Goal: Information Seeking & Learning: Learn about a topic

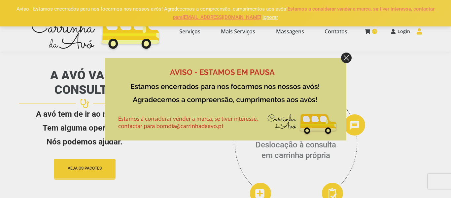
click at [346, 63] on div at bounding box center [226, 99] width 242 height 83
click at [346, 58] on img at bounding box center [346, 58] width 11 height 11
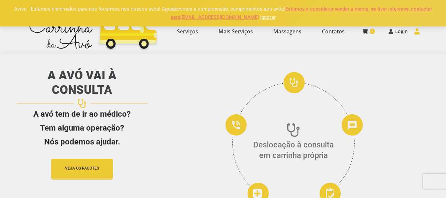
click at [287, 31] on div at bounding box center [223, 99] width 446 height 198
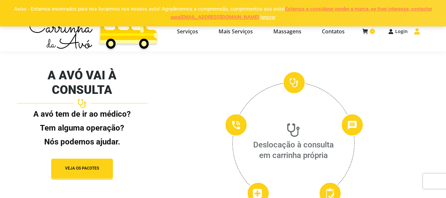
click at [287, 31] on span "Massagens" at bounding box center [287, 31] width 28 height 7
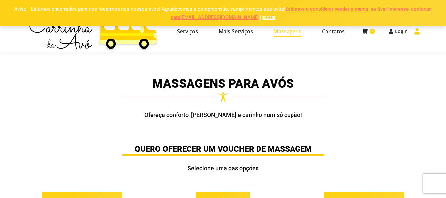
select select "[URL][DOMAIN_NAME]"
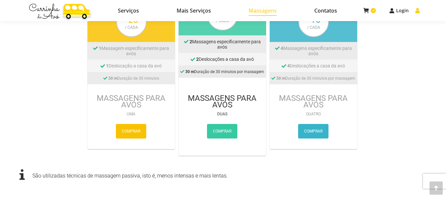
scroll to position [1057, 0]
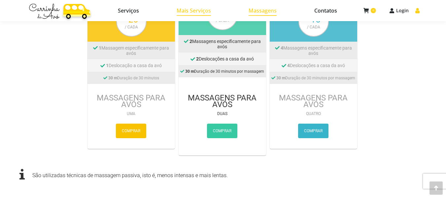
click at [207, 13] on span "Mais Serviços" at bounding box center [194, 10] width 34 height 7
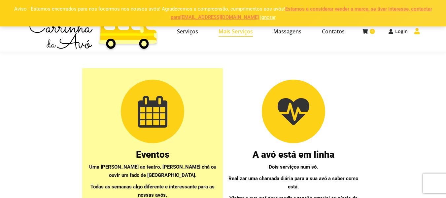
select select "[URL][DOMAIN_NAME]"
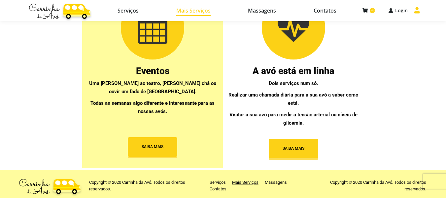
scroll to position [73, 0]
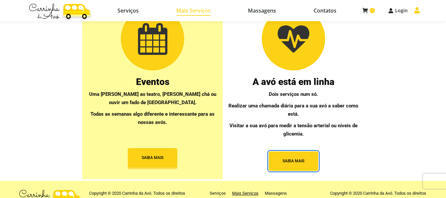
click at [299, 159] on span "SAIBA MAIS" at bounding box center [294, 161] width 22 height 6
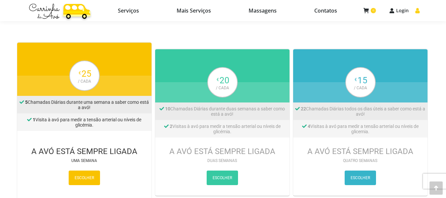
scroll to position [833, 0]
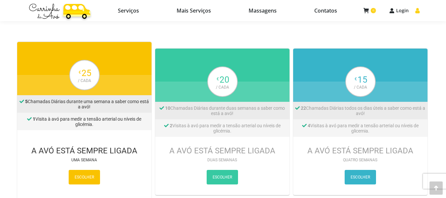
click at [55, 7] on img at bounding box center [60, 10] width 66 height 21
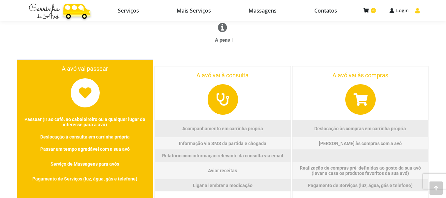
scroll to position [358, 0]
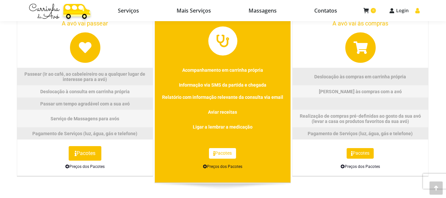
click at [223, 154] on span "Pacotes" at bounding box center [222, 154] width 18 height 8
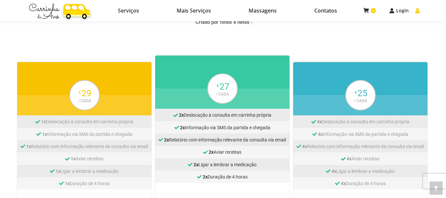
scroll to position [262, 0]
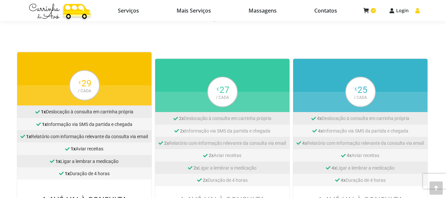
click at [108, 110] on div "1x Deslocação à consulta em carrinha própria" at bounding box center [84, 112] width 131 height 6
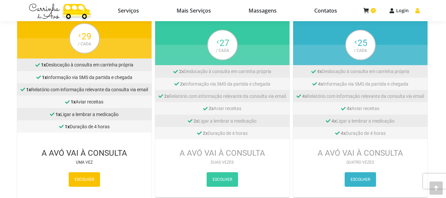
scroll to position [309, 0]
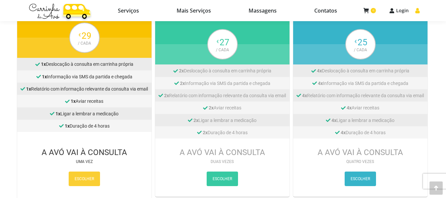
click at [91, 175] on span "ESCOLHER" at bounding box center [84, 179] width 19 height 8
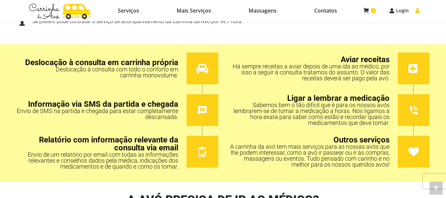
scroll to position [511, 0]
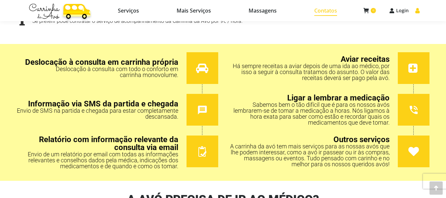
click at [338, 11] on link "Contatos" at bounding box center [325, 10] width 57 height 9
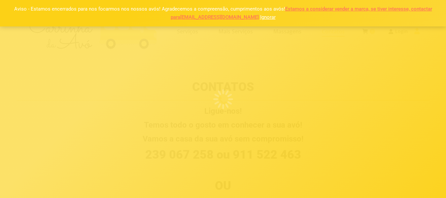
select select "[URL][DOMAIN_NAME]"
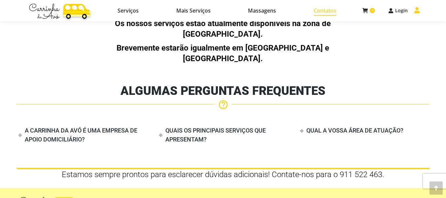
scroll to position [466, 0]
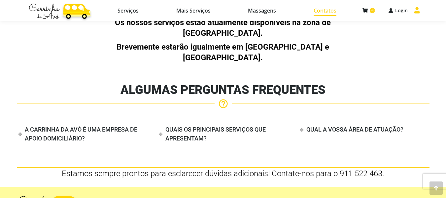
click at [95, 126] on h4 "A CARRINHA DA AVÓ É UMA EMPRESA DE APOIO DOMICILIÁRIO?" at bounding box center [81, 134] width 113 height 16
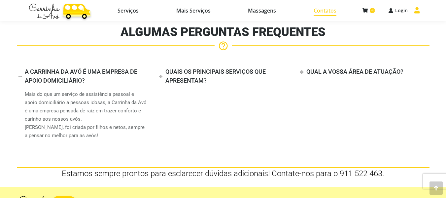
scroll to position [522, 0]
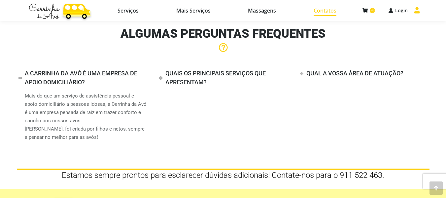
click at [178, 69] on div "QUAIS OS PRINCIPAIS SERVIÇOS QUE APRESENTAM?" at bounding box center [223, 78] width 131 height 18
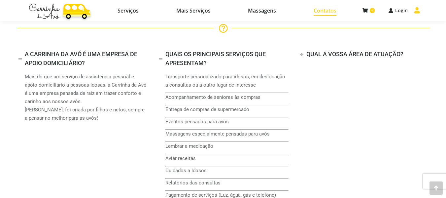
scroll to position [542, 0]
click at [257, 72] on p "Transporte personalizado para idosos, em deslocação a consultas ou a outro luga…" at bounding box center [226, 80] width 123 height 17
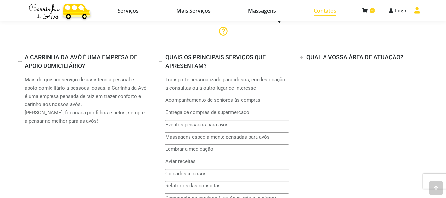
scroll to position [538, 0]
click at [317, 54] on h4 "QUAL A VOSSA ÁREA DE ATUAÇÃO?" at bounding box center [354, 57] width 97 height 7
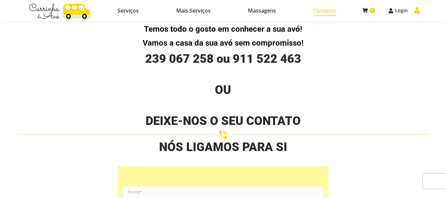
scroll to position [0, 0]
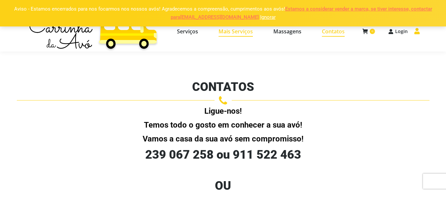
click at [237, 39] on link "Mais Serviços" at bounding box center [236, 31] width 52 height 29
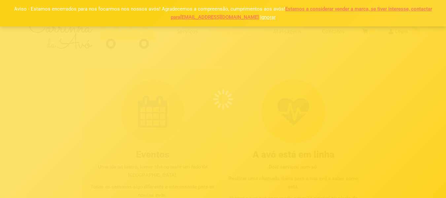
select select "[URL][DOMAIN_NAME]"
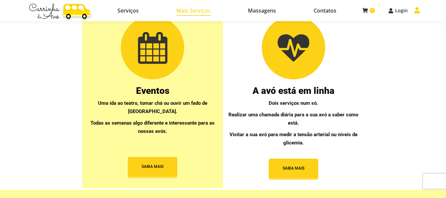
scroll to position [62, 0]
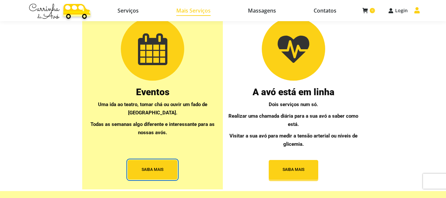
click at [164, 160] on span "button" at bounding box center [153, 169] width 50 height 19
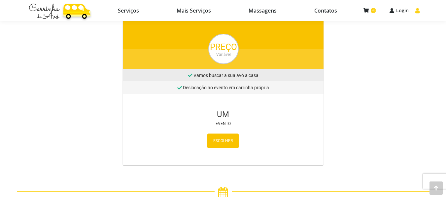
scroll to position [357, 0]
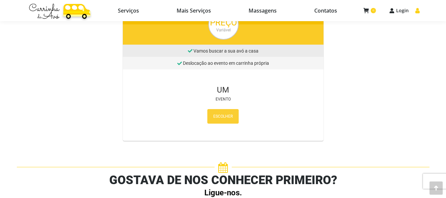
click at [218, 113] on span "ESCOLHER" at bounding box center [222, 117] width 19 height 8
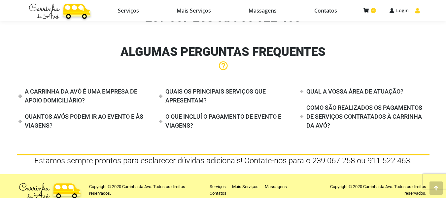
scroll to position [575, 0]
click at [117, 113] on h4 "QUANTOS AVÓS PODEM IR AO EVENTO E ÀS VIAGENS?" at bounding box center [84, 121] width 119 height 16
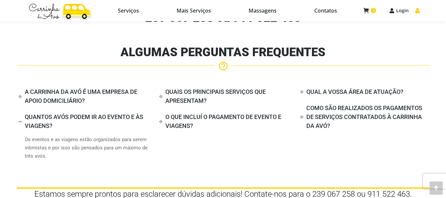
click at [195, 113] on h4 "O QUE INCLUÍ O PAGAMENTO DE EVENTO E VIAGENS?" at bounding box center [223, 121] width 116 height 16
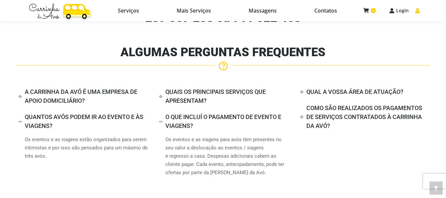
click at [325, 107] on h4 "COMO SÃO REALIZADOS OS PAGAMENTOS DE SERVIÇOS CONTRATADOS À CARRINHA DA AVÓ?" at bounding box center [364, 116] width 116 height 25
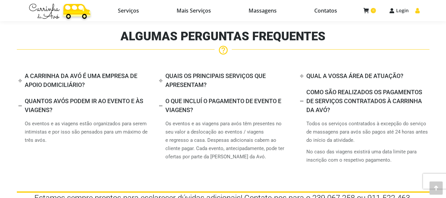
scroll to position [592, 0]
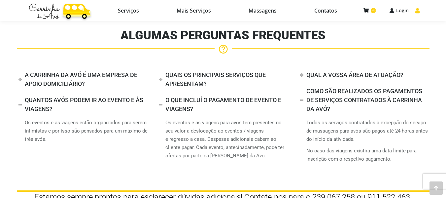
click at [329, 71] on div "QUAL A VOSSA ÁREA DE ATUAÇÃO?" at bounding box center [364, 75] width 131 height 9
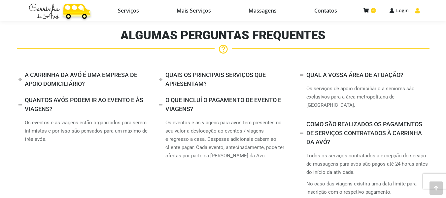
click at [242, 71] on h4 "QUAIS OS PRINCIPAIS SERVIÇOS QUE APRESENTAM?" at bounding box center [215, 79] width 100 height 16
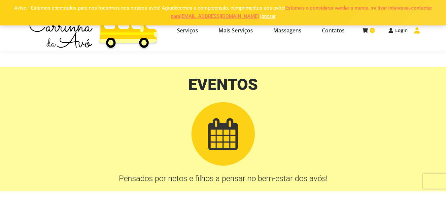
scroll to position [0, 0]
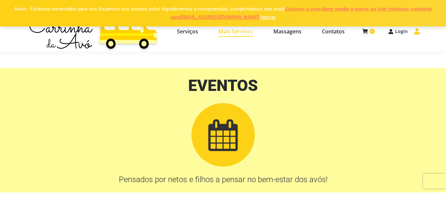
click at [243, 33] on span "Mais Serviços" at bounding box center [236, 31] width 34 height 7
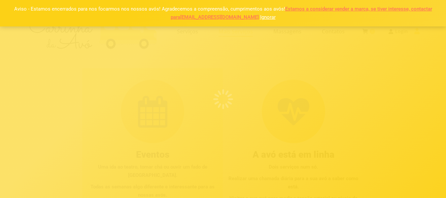
select select "[URL][DOMAIN_NAME]"
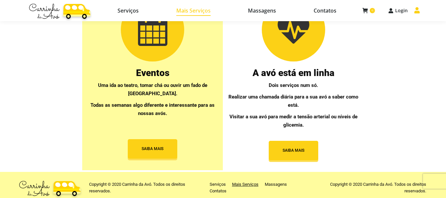
scroll to position [88, 0]
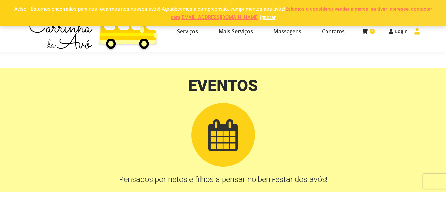
scroll to position [357, 0]
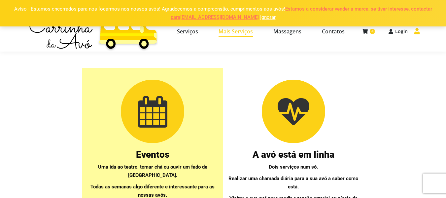
select select "[URL][DOMAIN_NAME]"
